Goal: Information Seeking & Learning: Check status

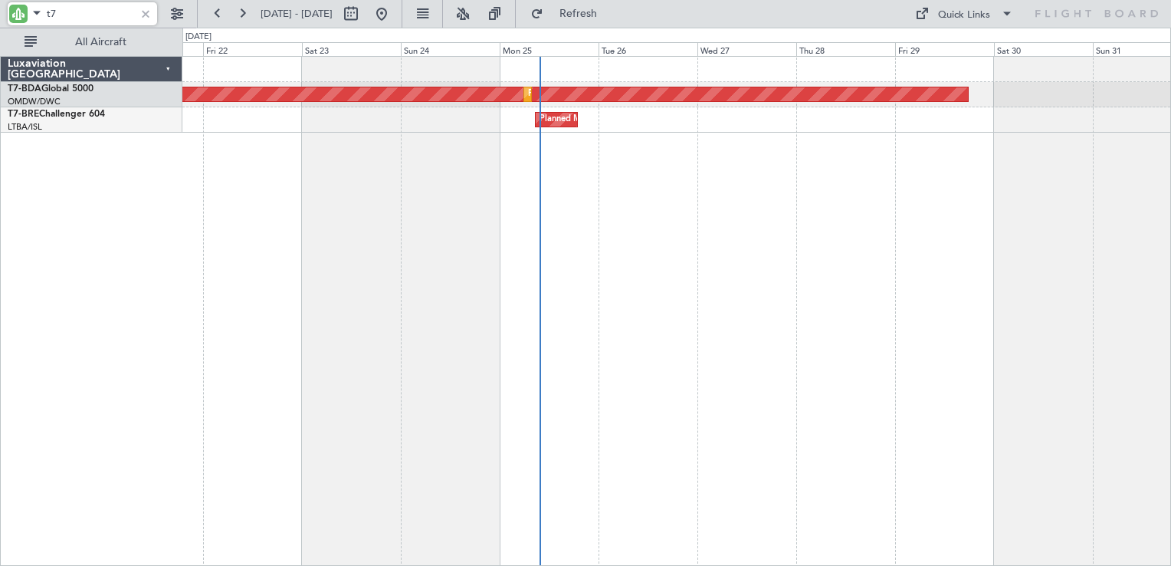
type input "t"
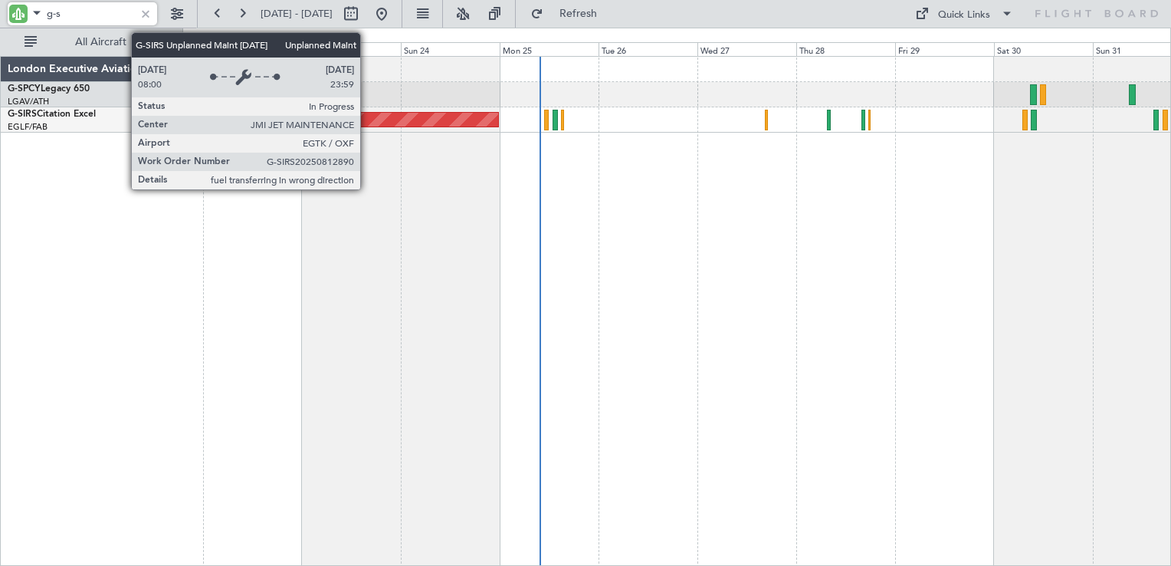
click at [367, 120] on div "Unplanned Maint Oxford ([GEOGRAPHIC_DATA])" at bounding box center [317, 120] width 361 height 14
type input "g-s"
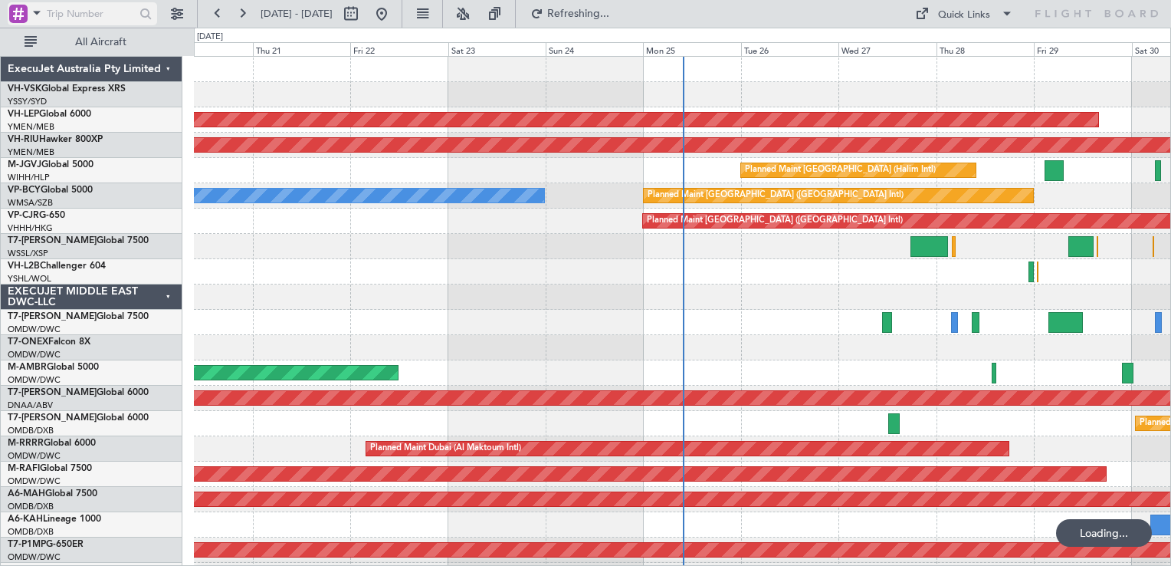
click at [15, 19] on div at bounding box center [18, 14] width 18 height 18
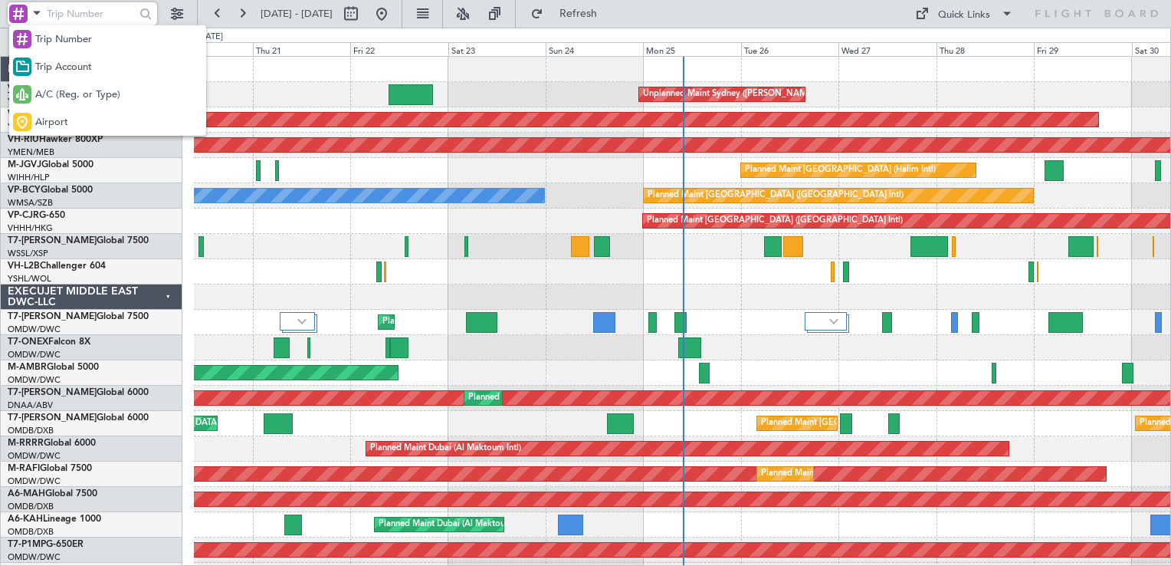
click at [67, 97] on span "A/C (Reg. or Type)" at bounding box center [77, 94] width 85 height 15
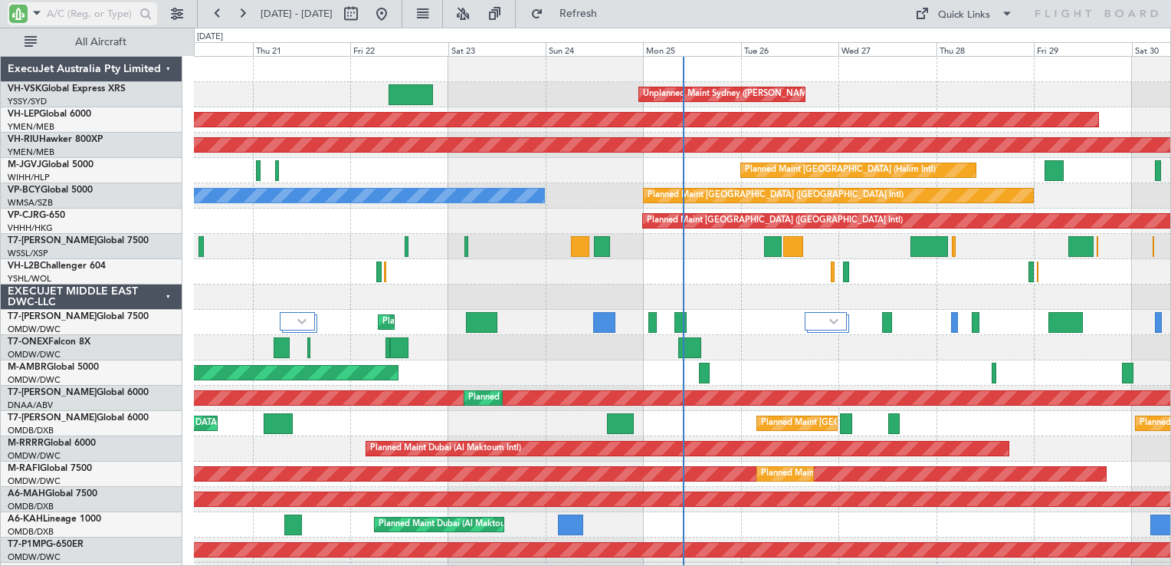
click at [58, 17] on input "text" at bounding box center [91, 13] width 88 height 23
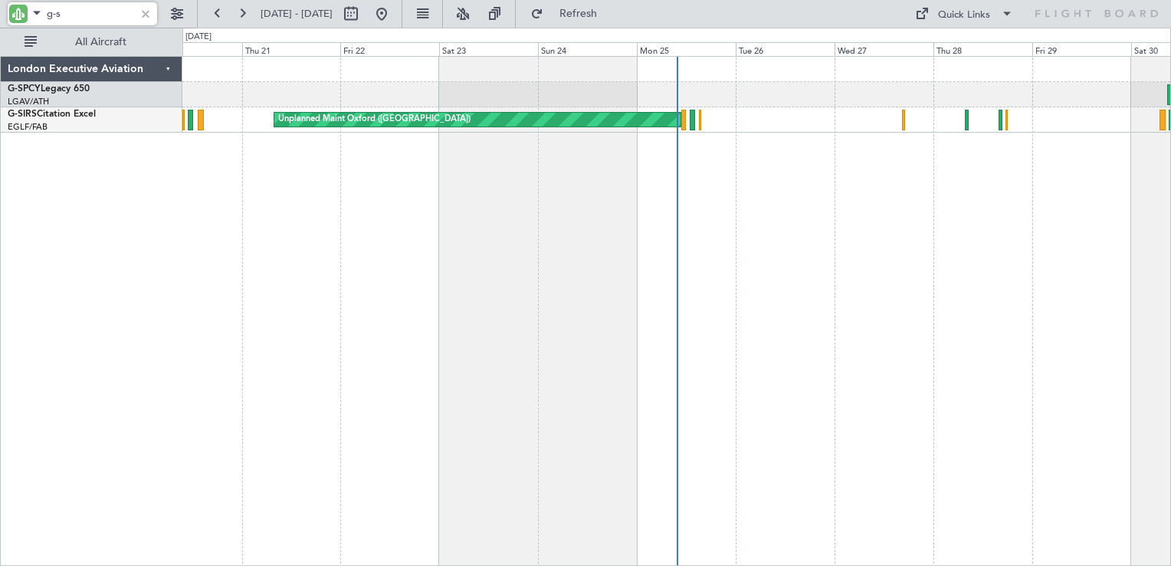
type input "g-s"
click at [145, 11] on div at bounding box center [145, 13] width 17 height 17
type input "G-S"
click at [143, 14] on div at bounding box center [145, 13] width 17 height 17
